Goal: Task Accomplishment & Management: Use online tool/utility

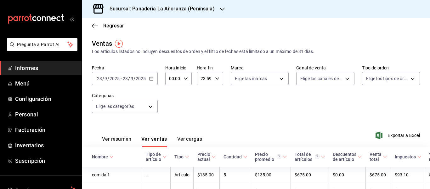
click at [191, 10] on font "Sucursal: Panadería La Añoranza (Península)" at bounding box center [162, 9] width 105 height 6
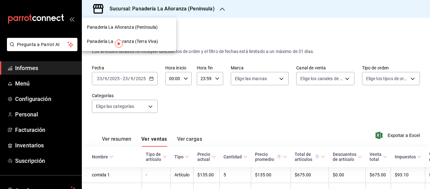
click at [157, 44] on div "Panadería La Añoranza (Terra Viva)" at bounding box center [129, 41] width 84 height 7
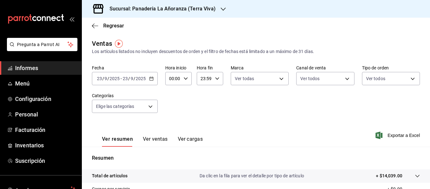
click at [150, 77] on \(Stroke\) "button" at bounding box center [152, 78] width 4 height 3
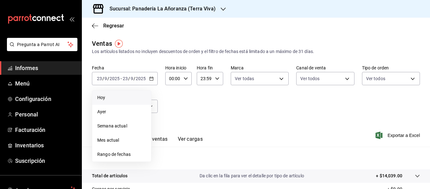
click at [132, 97] on span "Hoy" at bounding box center [121, 97] width 49 height 7
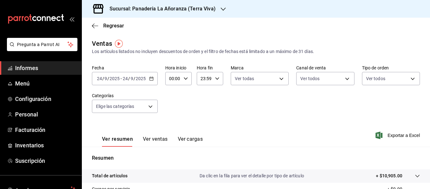
click at [155, 137] on font "Ver ventas" at bounding box center [155, 139] width 25 height 6
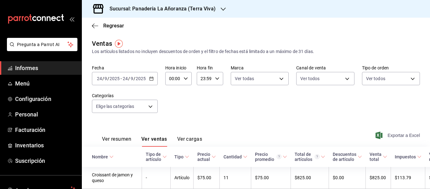
click at [400, 135] on font "Exportar a Excel" at bounding box center [404, 135] width 32 height 5
click at [221, 8] on icon "button" at bounding box center [223, 9] width 5 height 5
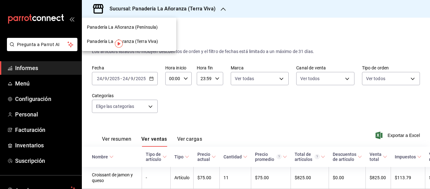
click at [152, 26] on font "Panadería La Añoranza (Península)" at bounding box center [122, 27] width 71 height 5
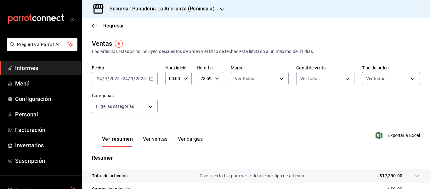
click at [159, 137] on font "Ver ventas" at bounding box center [155, 139] width 25 height 6
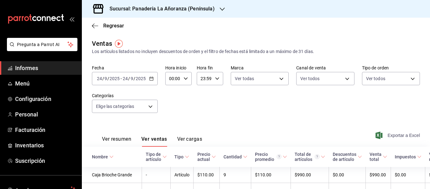
click at [392, 132] on span "Exportar a Excel" at bounding box center [398, 135] width 43 height 8
